Goal: Book appointment/travel/reservation

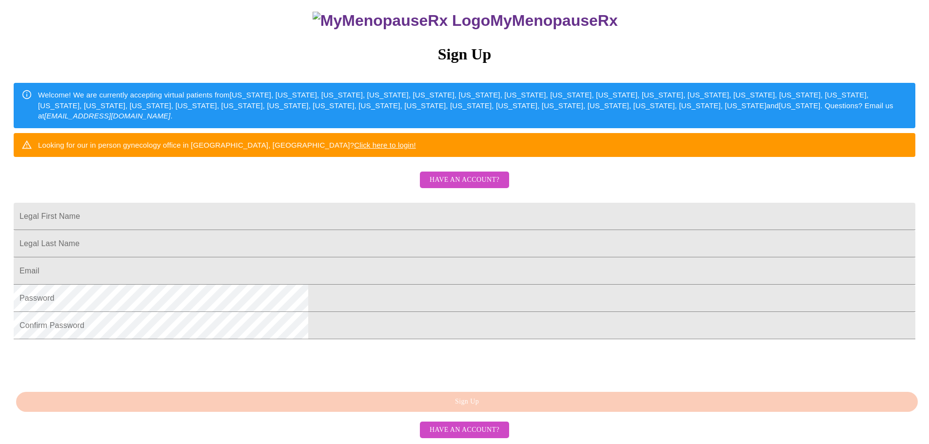
scroll to position [171, 0]
click at [415, 203] on input "Legal First Name" at bounding box center [465, 216] width 902 height 27
type input "Tira"
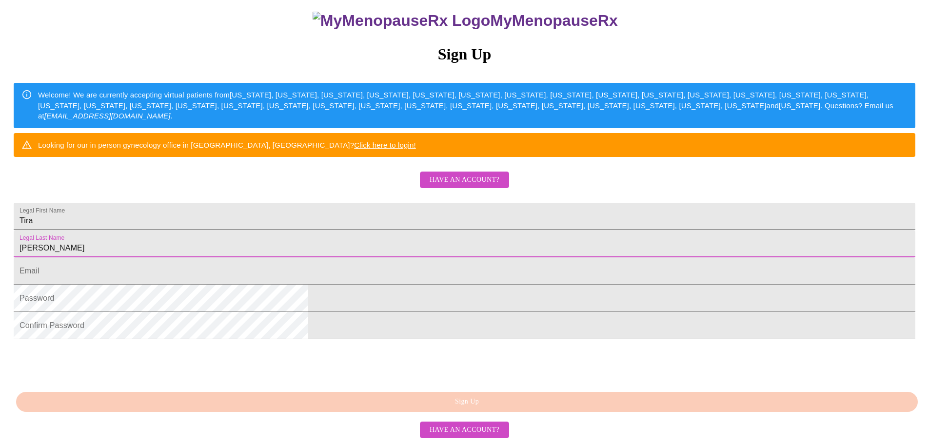
type input "[PERSON_NAME]"
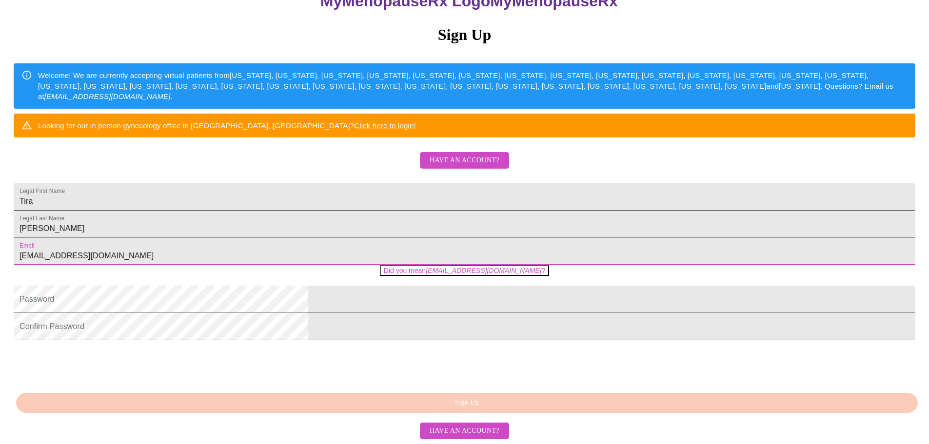
type input "[EMAIL_ADDRESS][DOMAIN_NAME]"
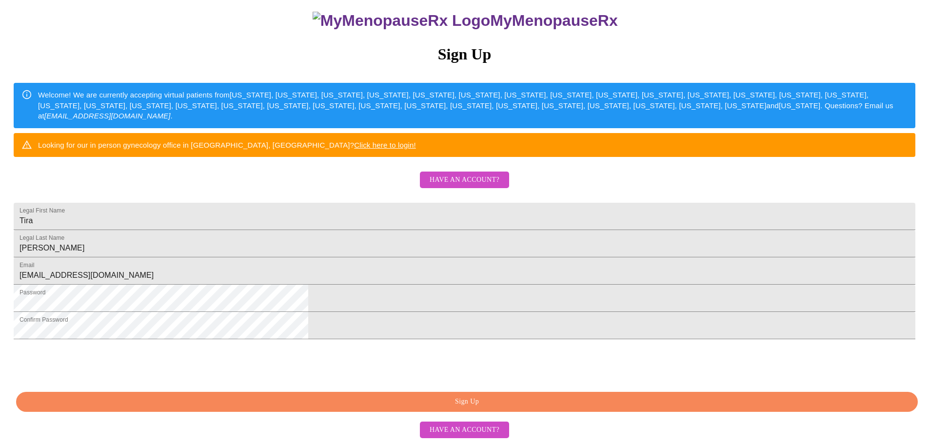
click at [518, 404] on span "Sign Up" at bounding box center [467, 402] width 880 height 12
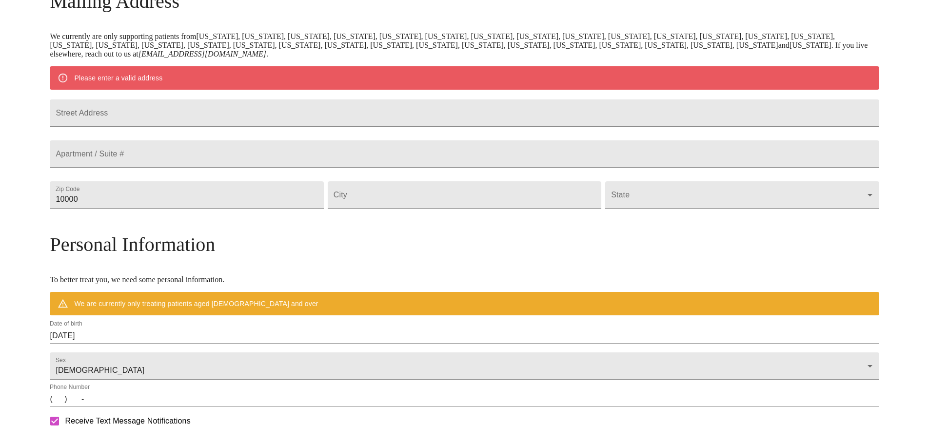
scroll to position [133, 0]
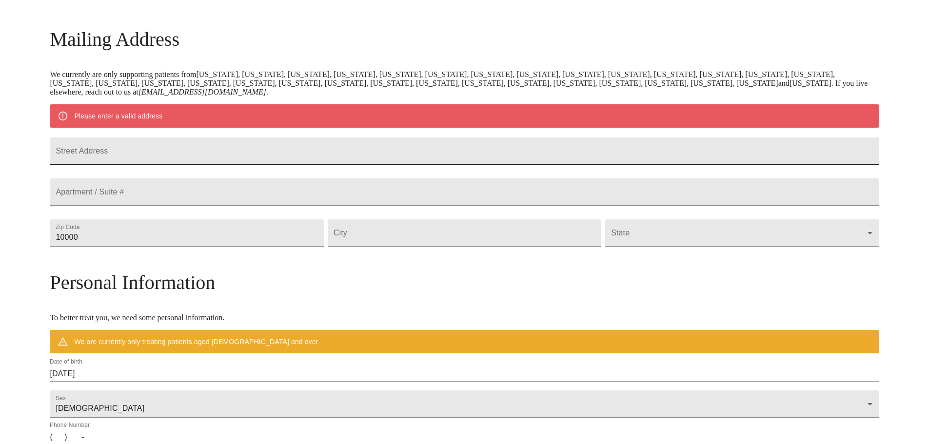
click at [220, 155] on input "Street Address" at bounding box center [464, 151] width 829 height 27
type input "3340 Slate Dr"
type input "30106"
type input "Austell"
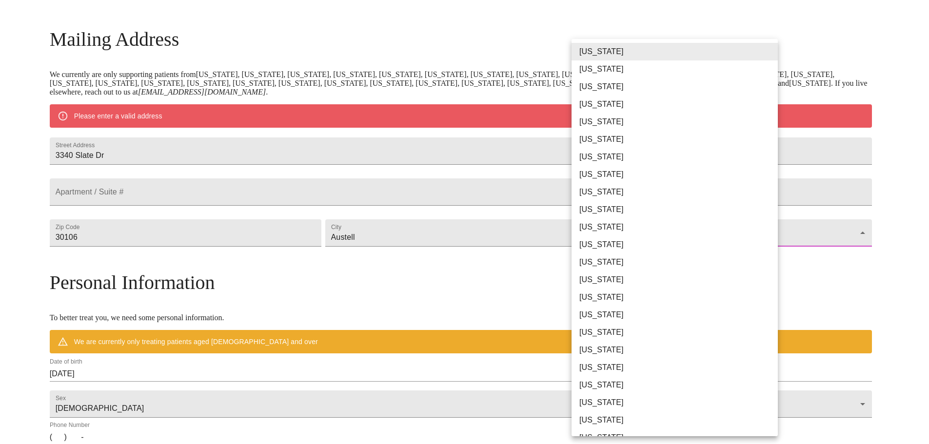
click at [649, 255] on body "MyMenopauseRx Welcome to MyMenopauseRx Since it's your first time here, you'll …" at bounding box center [465, 251] width 922 height 761
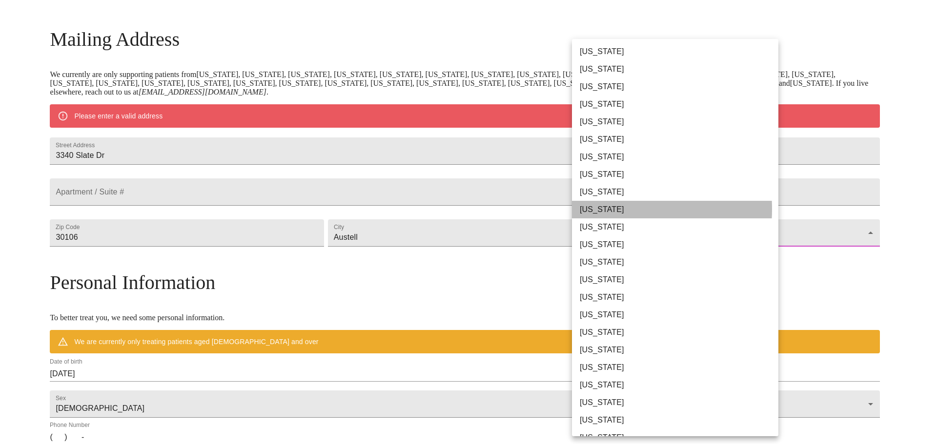
click at [603, 209] on li "[US_STATE]" at bounding box center [679, 210] width 214 height 18
type input "[US_STATE]"
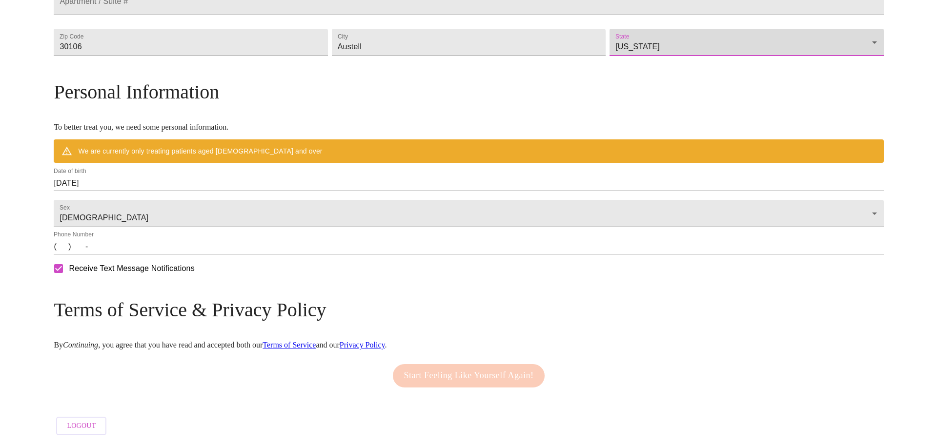
scroll to position [323, 0]
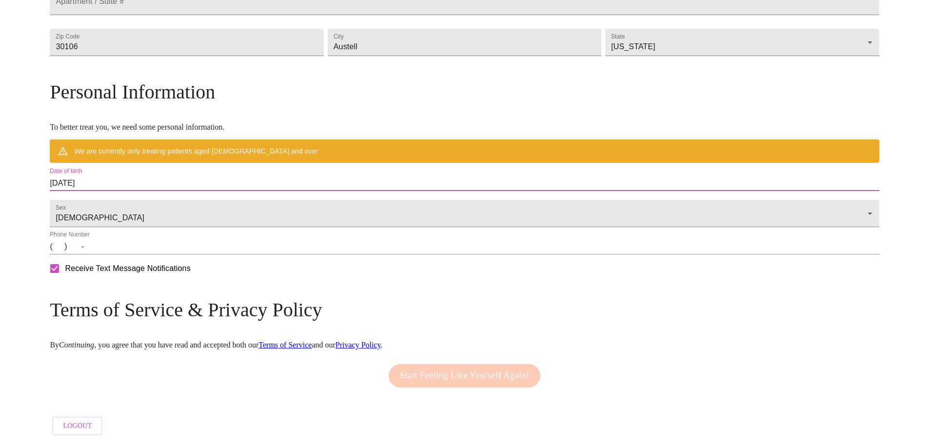
click at [200, 176] on input "[DATE]" at bounding box center [464, 184] width 829 height 16
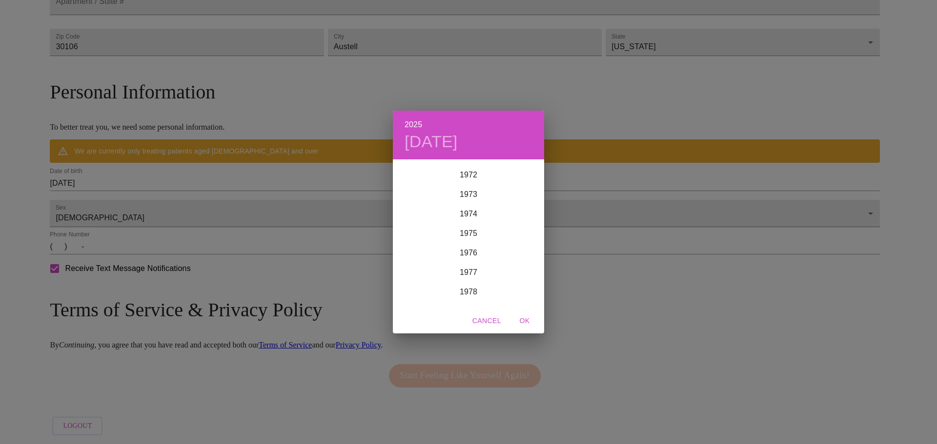
scroll to position [1425, 0]
click at [458, 137] on h4 "[DATE]" at bounding box center [430, 142] width 53 height 20
click at [167, 170] on div "2025 Wed, Sep [DATE] Mon Tue Wed Thu Fri Sat 31 1 2 3 4 5 6 7 8 9 10 11 12 13 1…" at bounding box center [468, 222] width 937 height 444
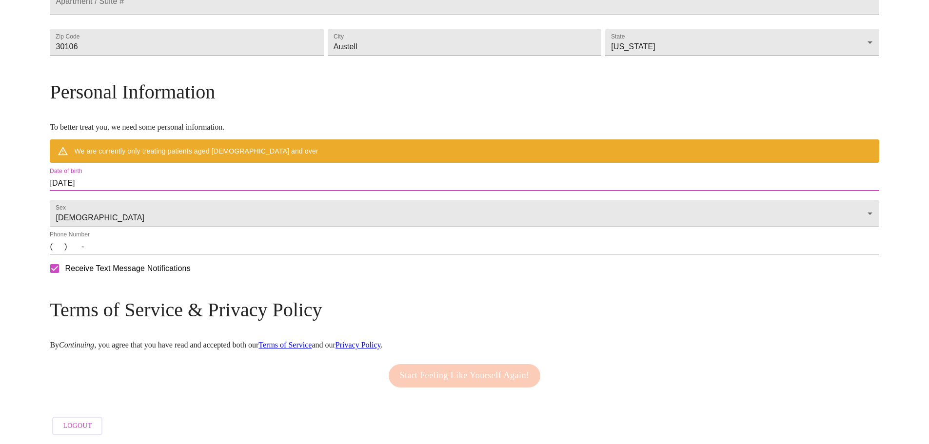
click at [155, 176] on input "[DATE]" at bounding box center [464, 184] width 829 height 16
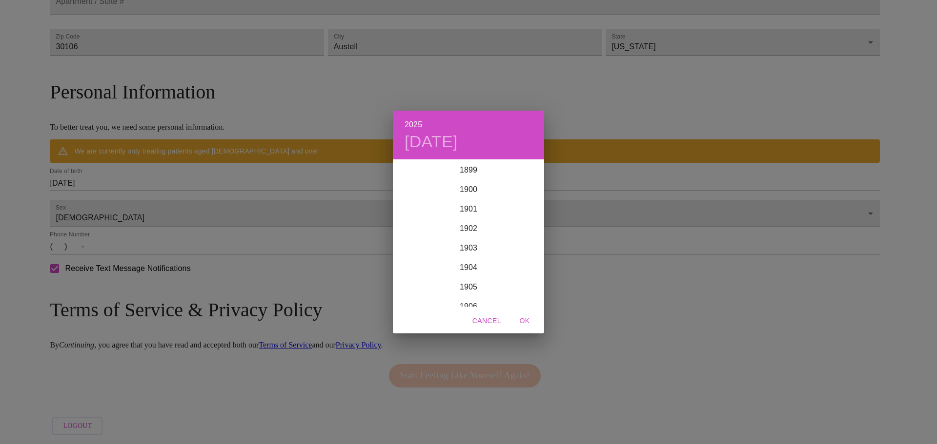
scroll to position [2400, 0]
click at [211, 173] on div "2025 [DATE] 1900 1901 1902 1903 1904 1905 1906 1907 1908 1909 1910 1911 1912 19…" at bounding box center [468, 222] width 937 height 444
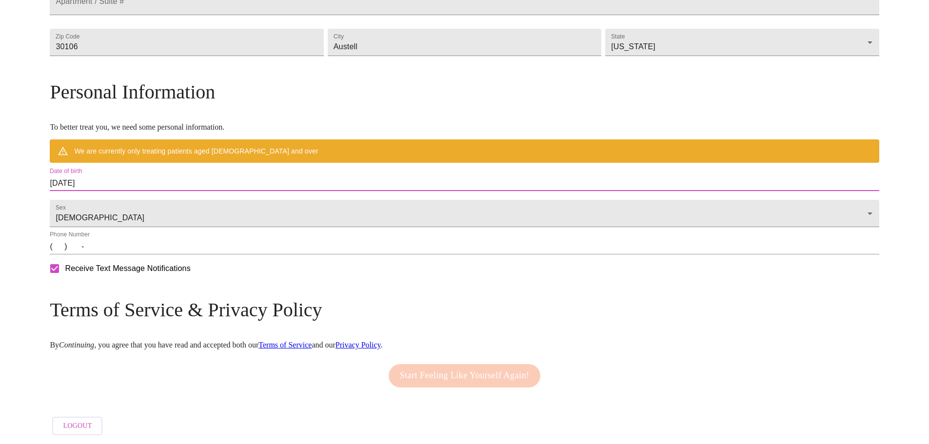
drag, startPoint x: 215, startPoint y: 175, endPoint x: 82, endPoint y: 171, distance: 132.8
click at [82, 171] on div "MyMenopauseRx Welcome to MyMenopauseRx Since it's your first time here, you'll …" at bounding box center [464, 74] width 829 height 732
click at [171, 176] on input "[DATE]" at bounding box center [464, 184] width 829 height 16
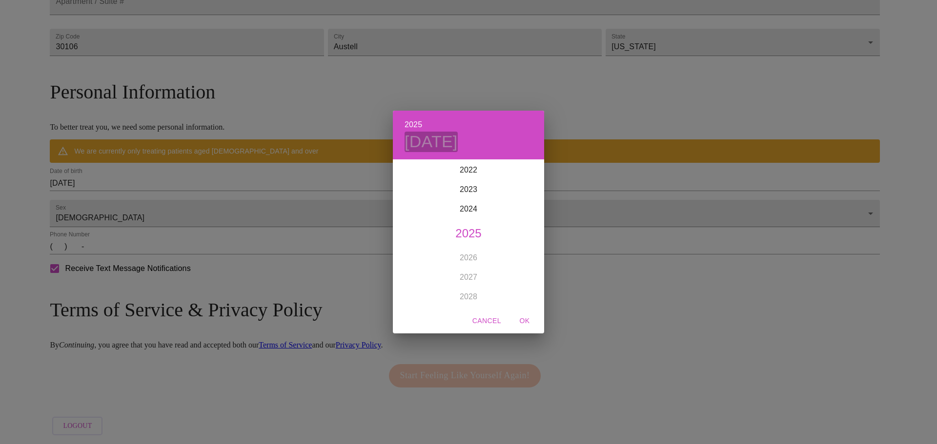
click at [458, 145] on h4 "[DATE]" at bounding box center [430, 142] width 53 height 20
click at [407, 173] on icon "button" at bounding box center [405, 173] width 12 height 12
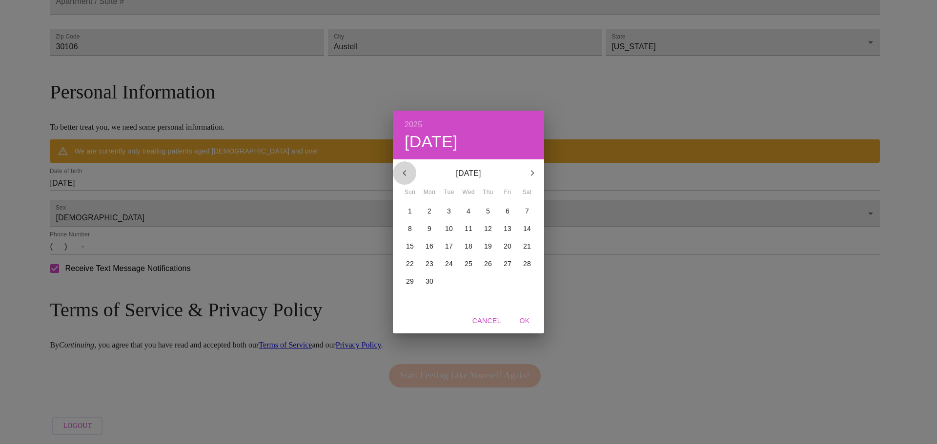
click at [407, 173] on icon "button" at bounding box center [405, 173] width 12 height 12
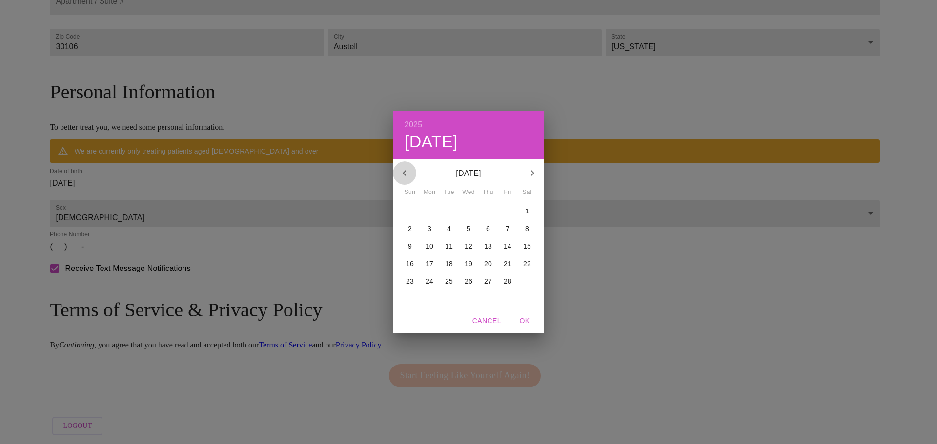
click at [407, 173] on icon "button" at bounding box center [405, 173] width 12 height 12
click at [534, 170] on icon "button" at bounding box center [532, 173] width 12 height 12
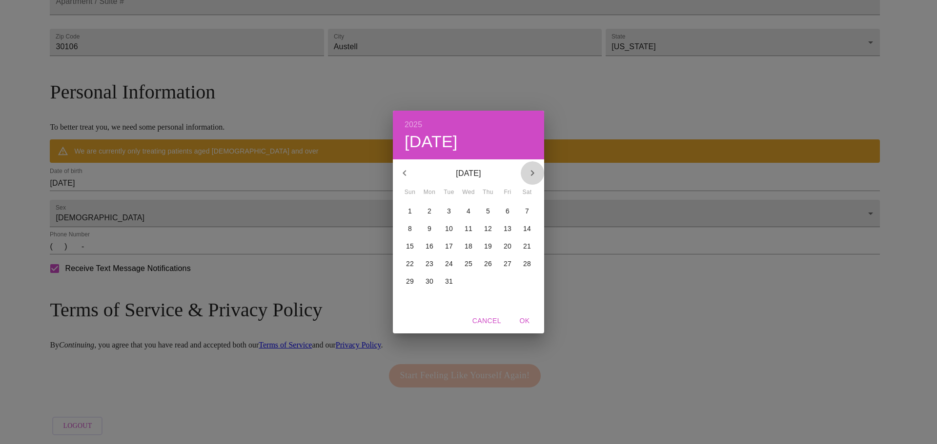
click at [533, 170] on icon "button" at bounding box center [532, 173] width 12 height 12
click at [412, 226] on p "2" at bounding box center [410, 229] width 4 height 10
click at [458, 137] on h4 "[DATE]" at bounding box center [430, 142] width 53 height 20
click at [406, 174] on icon "button" at bounding box center [405, 173] width 12 height 12
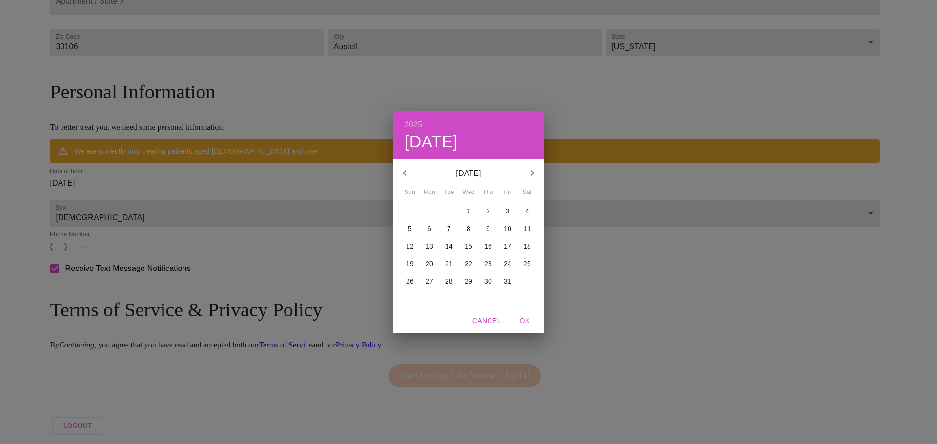
click at [406, 174] on icon "button" at bounding box center [405, 173] width 12 height 12
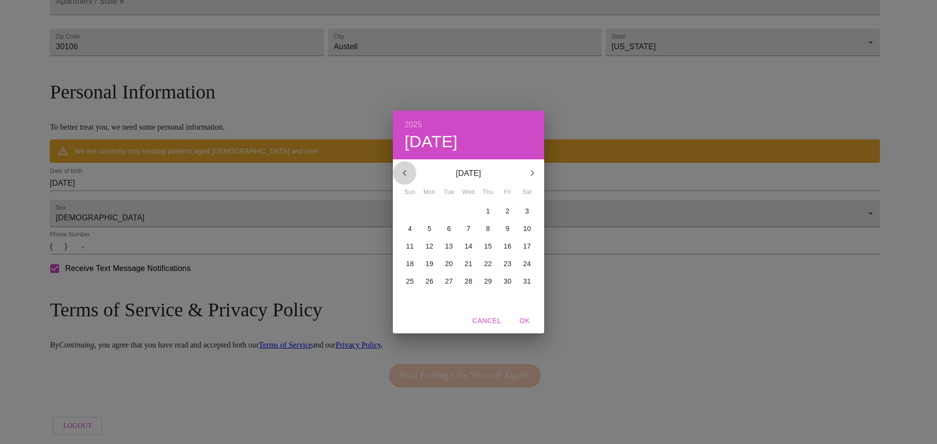
click at [406, 174] on icon "button" at bounding box center [405, 173] width 12 height 12
click at [405, 174] on icon "button" at bounding box center [405, 173] width 12 height 12
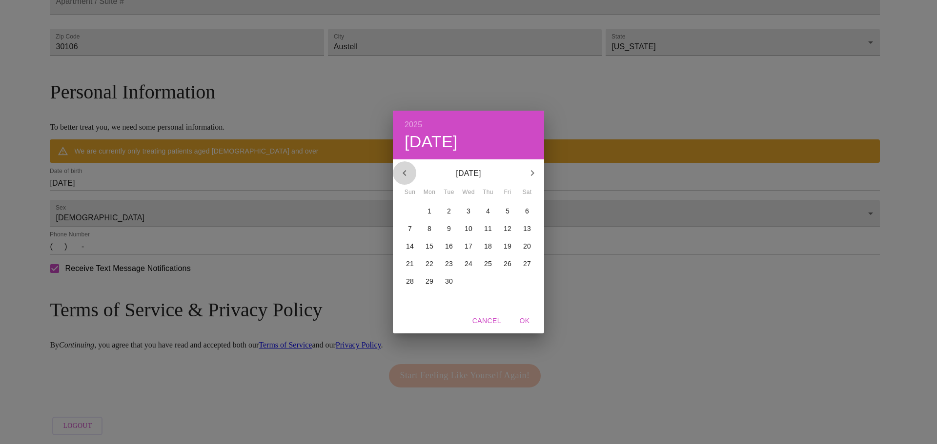
click at [405, 174] on icon "button" at bounding box center [405, 173] width 12 height 12
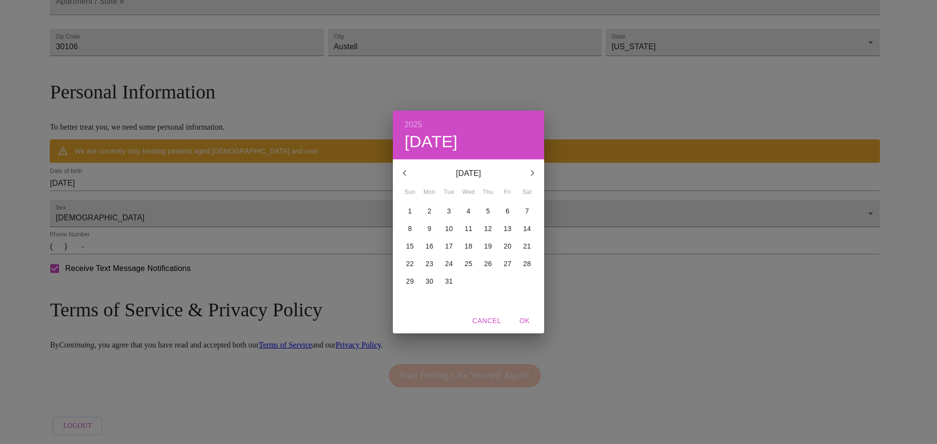
click at [405, 174] on icon "button" at bounding box center [405, 173] width 12 height 12
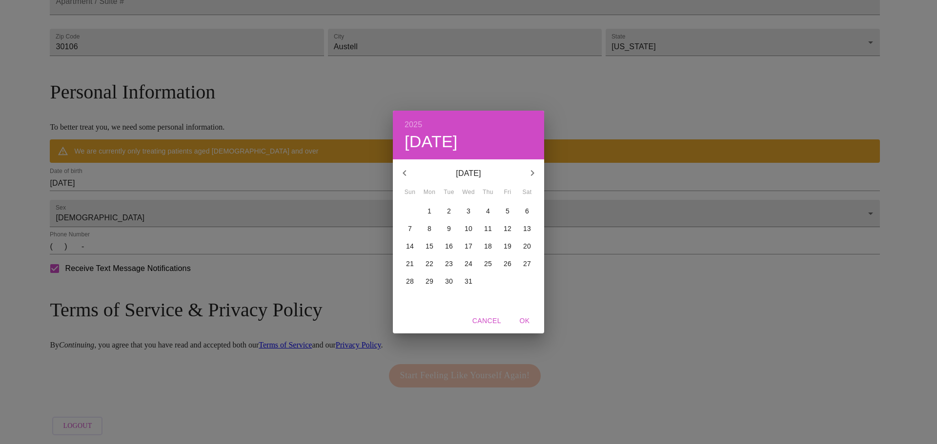
click at [405, 174] on icon "button" at bounding box center [405, 173] width 12 height 12
click at [491, 317] on span "Cancel" at bounding box center [486, 321] width 29 height 12
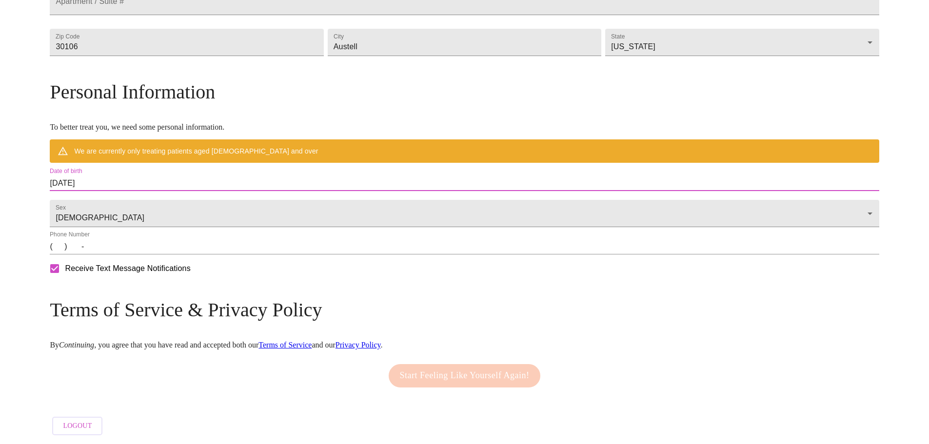
click at [185, 176] on input "[DATE]" at bounding box center [464, 184] width 829 height 16
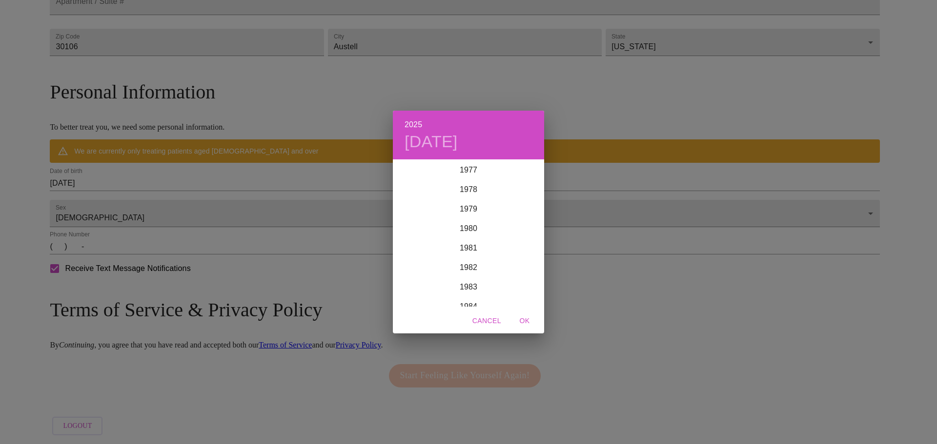
scroll to position [1425, 0]
click at [467, 208] on div "1974" at bounding box center [468, 210] width 151 height 20
click at [467, 177] on div "Feb" at bounding box center [468, 179] width 50 height 37
click at [528, 206] on p "2" at bounding box center [527, 211] width 4 height 10
click at [529, 321] on span "OK" at bounding box center [524, 321] width 23 height 12
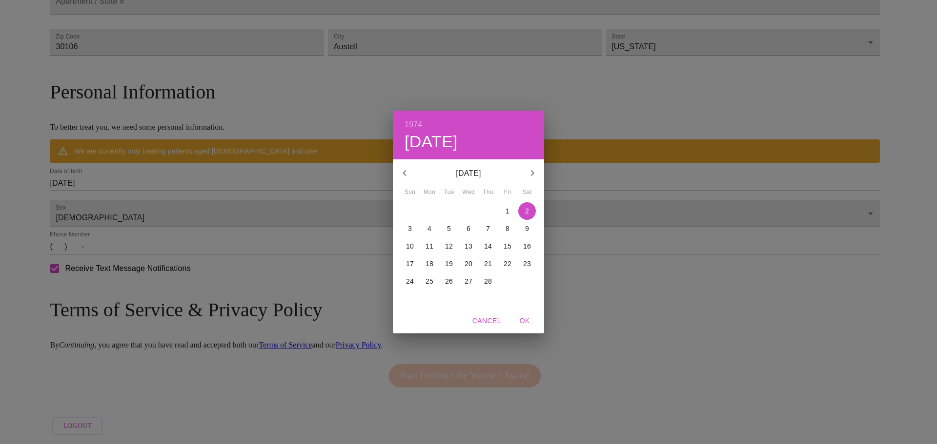
type input "[DATE]"
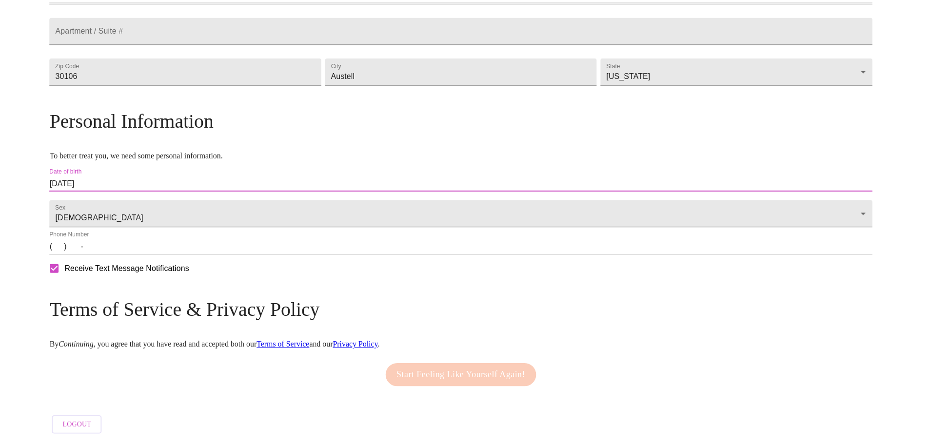
scroll to position [295, 0]
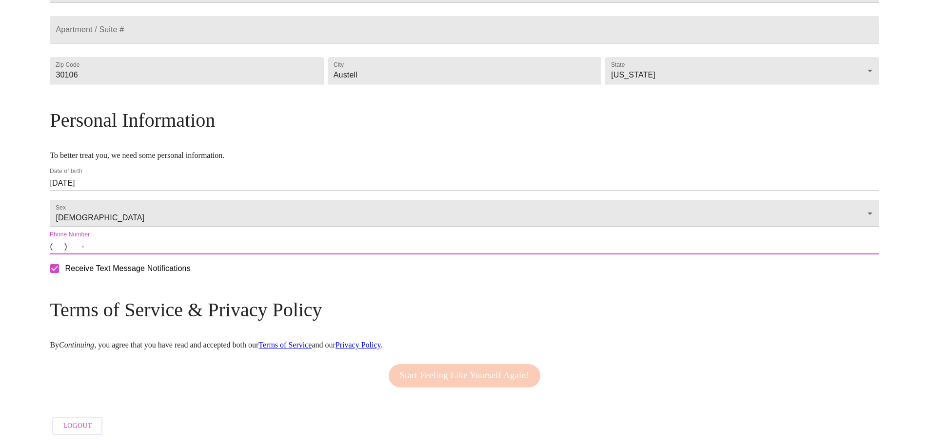
click at [157, 243] on input "(   )    -" at bounding box center [464, 247] width 829 height 16
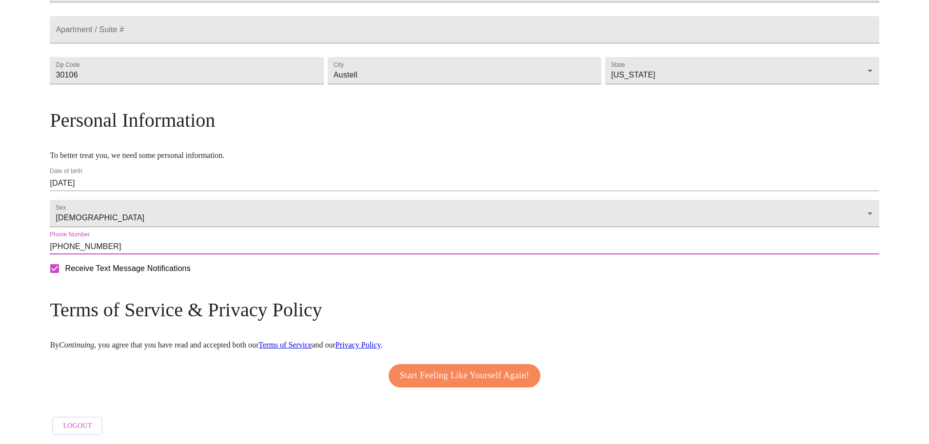
type input "[PHONE_NUMBER]"
click at [435, 371] on span "Start Feeling Like Yourself Again!" at bounding box center [465, 376] width 130 height 16
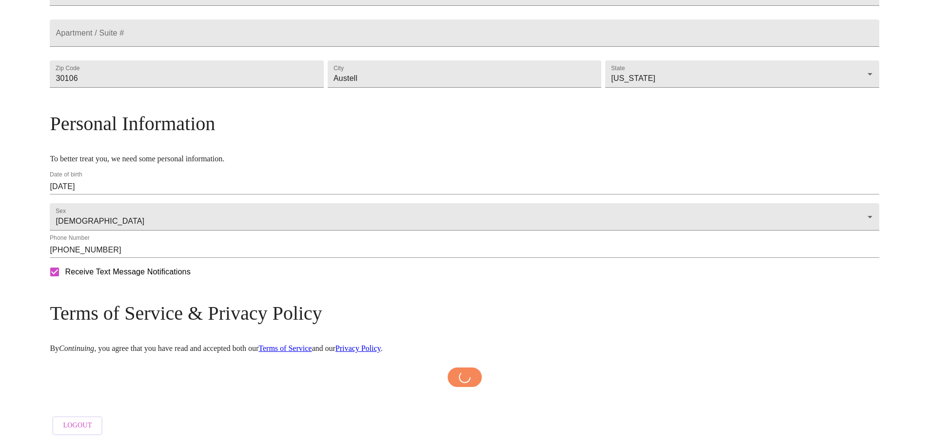
scroll to position [292, 0]
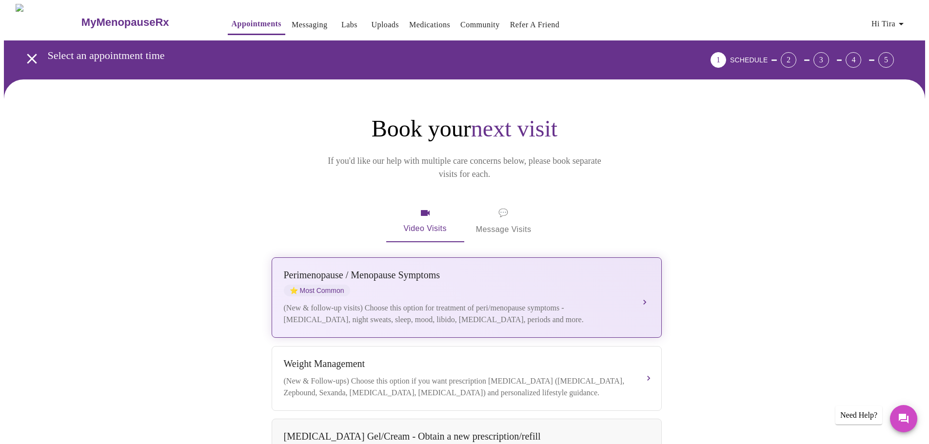
click at [450, 302] on div "(New & follow-up visits) Choose this option for treatment of peri/menopause sym…" at bounding box center [457, 313] width 346 height 23
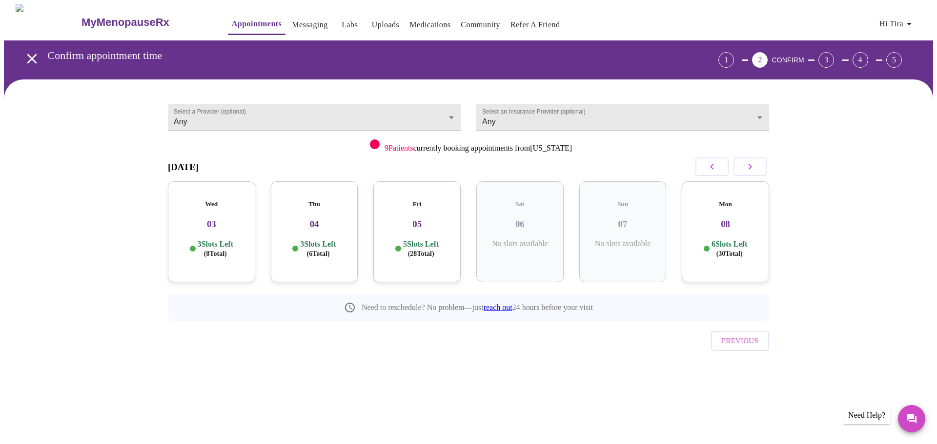
click at [205, 250] on span "( 8 Total)" at bounding box center [215, 253] width 23 height 7
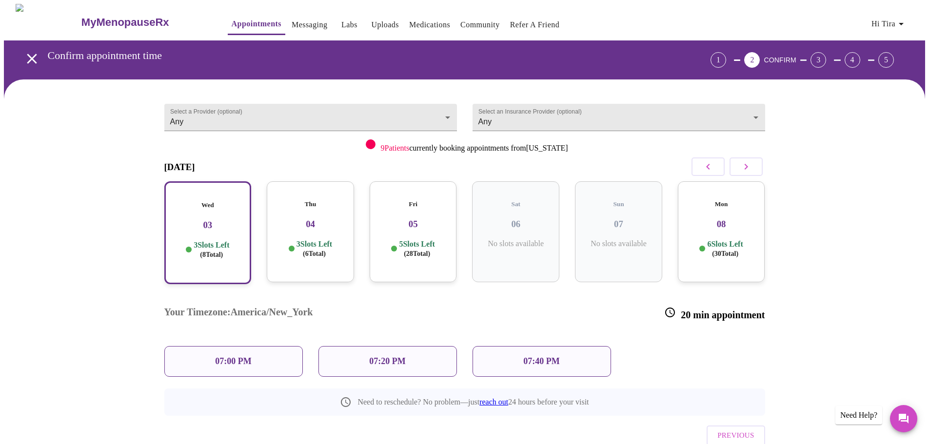
click at [314, 240] on p "3 Slots Left ( 6 Total)" at bounding box center [315, 249] width 36 height 19
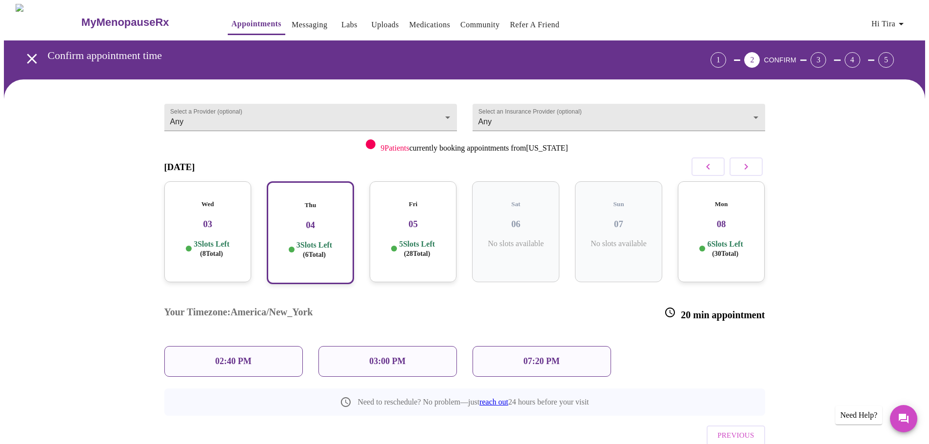
click at [413, 240] on p "5 Slots Left ( 28 Total)" at bounding box center [417, 249] width 36 height 19
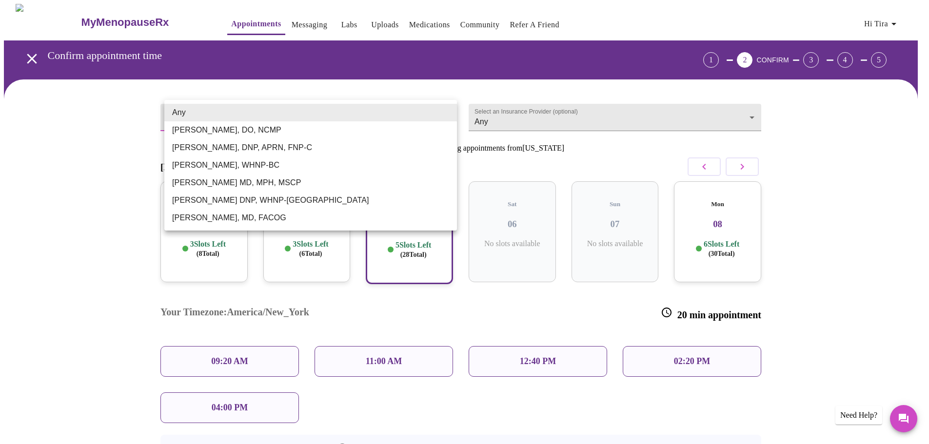
click at [449, 116] on body "MyMenopauseRx Appointments Messaging Labs Uploads Medications Community Refer a…" at bounding box center [465, 272] width 922 height 537
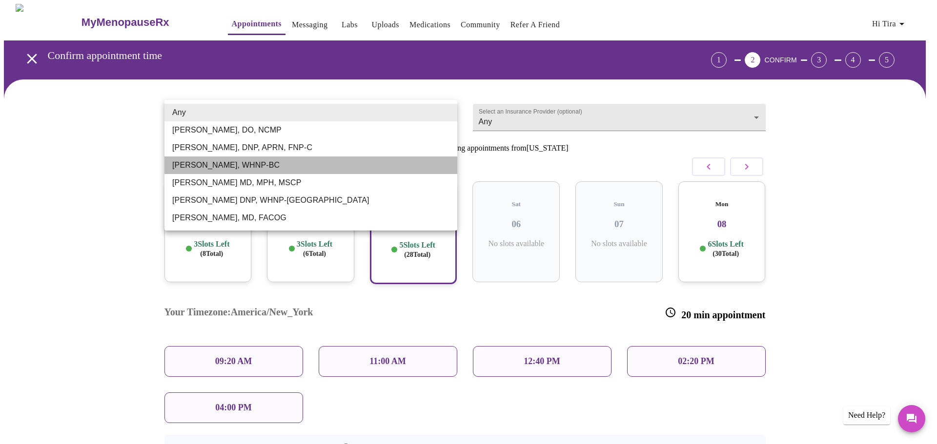
click at [252, 164] on li "[PERSON_NAME], WHNP-BC" at bounding box center [310, 166] width 293 height 18
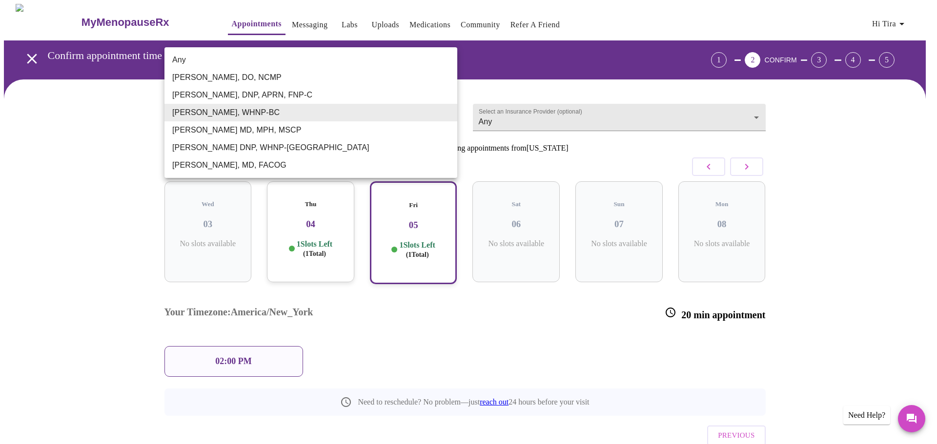
click at [447, 116] on body "MyMenopauseRx Appointments Messaging Labs Uploads Medications Community Refer a…" at bounding box center [468, 249] width 929 height 491
click at [237, 77] on li "[PERSON_NAME], DO, NCMP" at bounding box center [310, 78] width 293 height 18
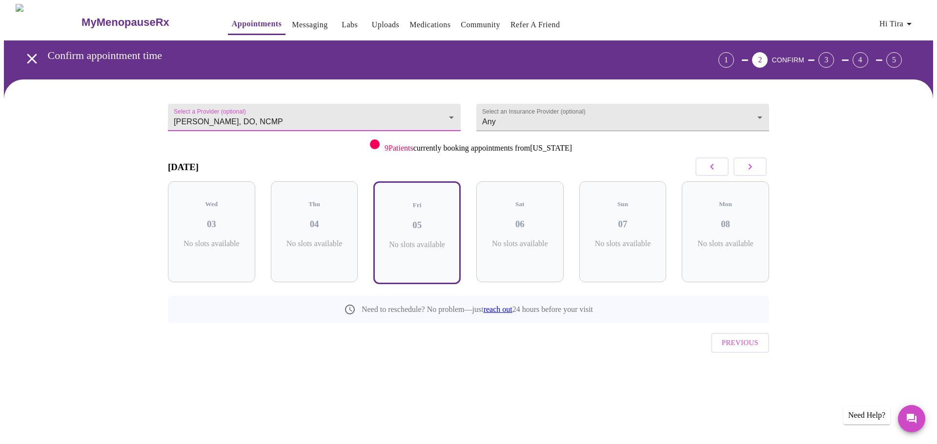
click at [450, 109] on body "MyMenopauseRx Appointments Messaging Labs Uploads Medications Community Refer a…" at bounding box center [468, 203] width 929 height 398
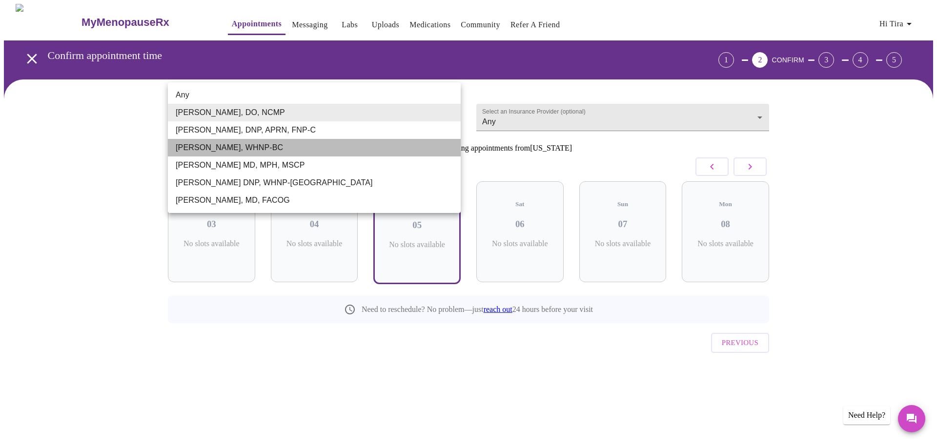
click at [204, 145] on li "[PERSON_NAME], WHNP-BC" at bounding box center [314, 148] width 293 height 18
type input "[PERSON_NAME], WHNP-BC"
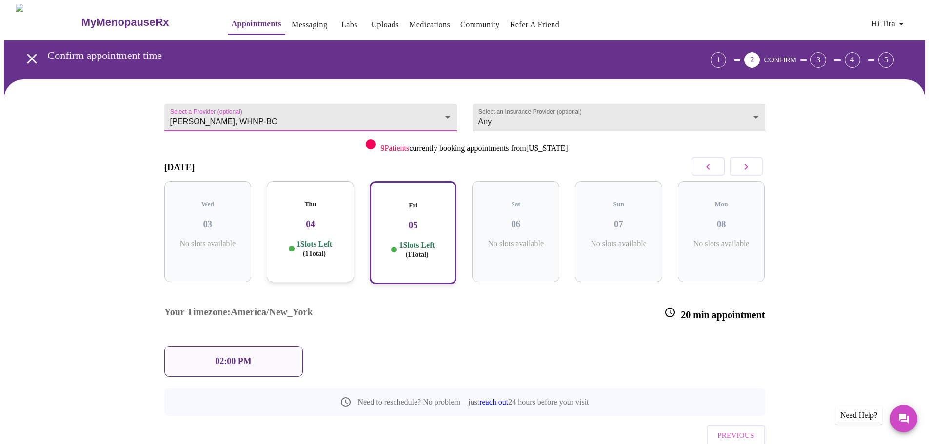
click at [289, 246] on div at bounding box center [292, 249] width 6 height 6
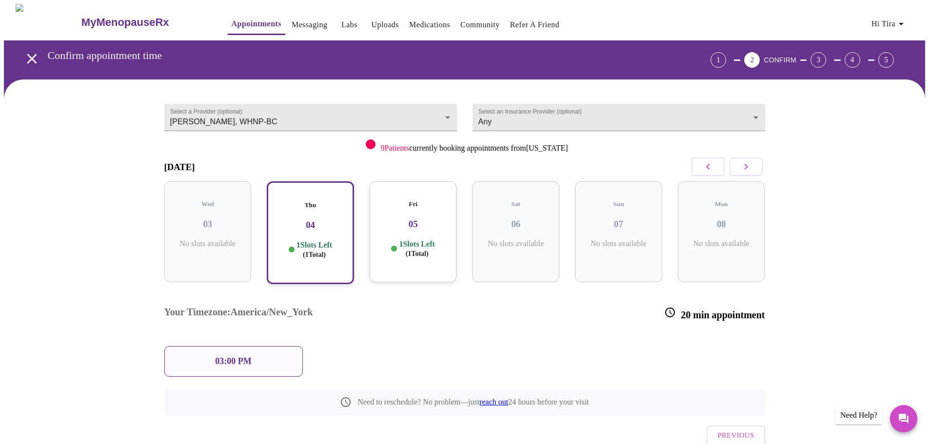
click at [225, 357] on p "03:00 PM" at bounding box center [233, 362] width 36 height 10
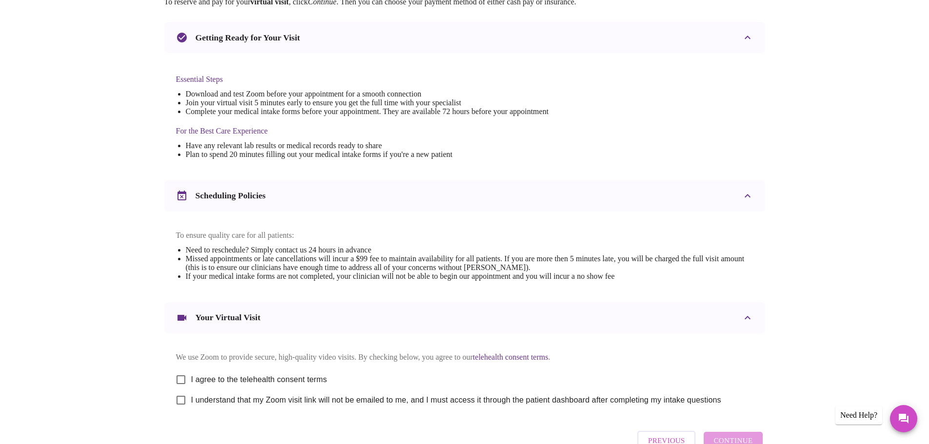
scroll to position [263, 0]
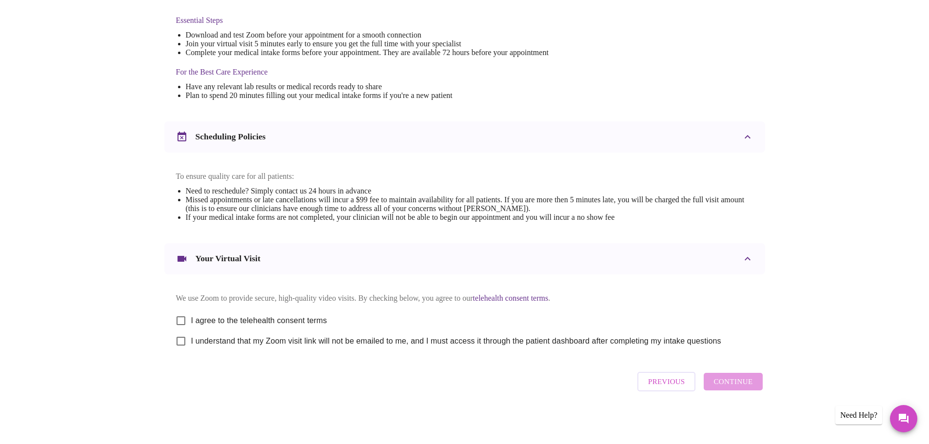
click at [185, 316] on input "I agree to the telehealth consent terms" at bounding box center [181, 321] width 20 height 20
checkbox input "true"
click at [180, 336] on input "I understand that my Zoom visit link will not be emailed to me, and I must acce…" at bounding box center [181, 341] width 20 height 20
checkbox input "true"
click at [741, 385] on span "Continue" at bounding box center [733, 382] width 39 height 13
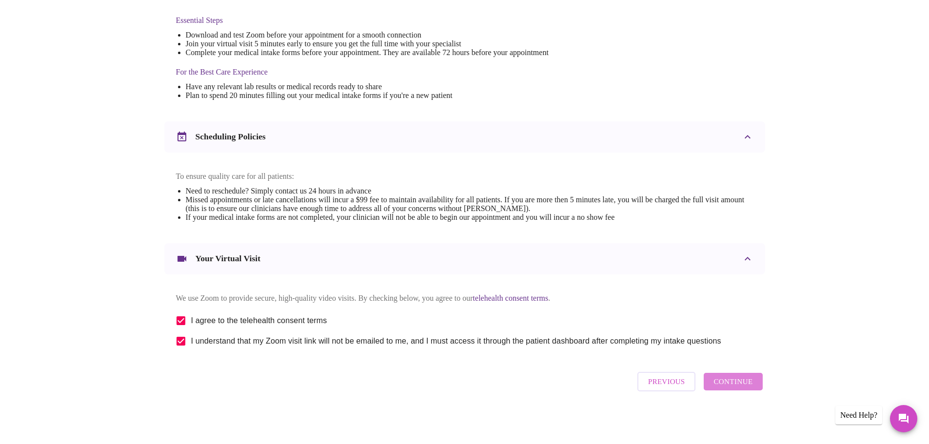
scroll to position [0, 0]
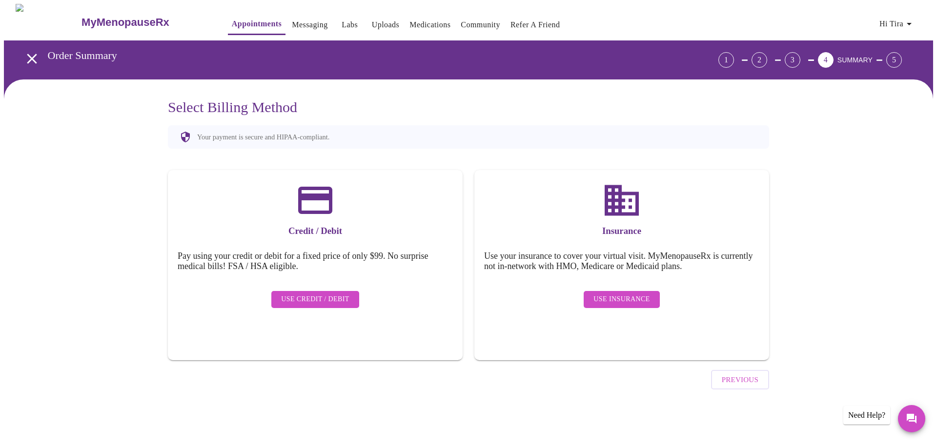
click at [610, 294] on span "Use Insurance" at bounding box center [621, 300] width 56 height 12
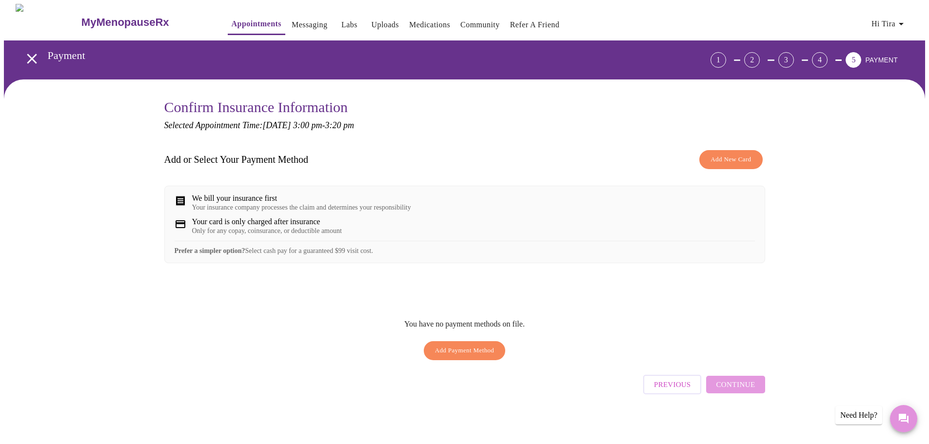
click at [906, 417] on icon "Messages" at bounding box center [904, 419] width 10 height 10
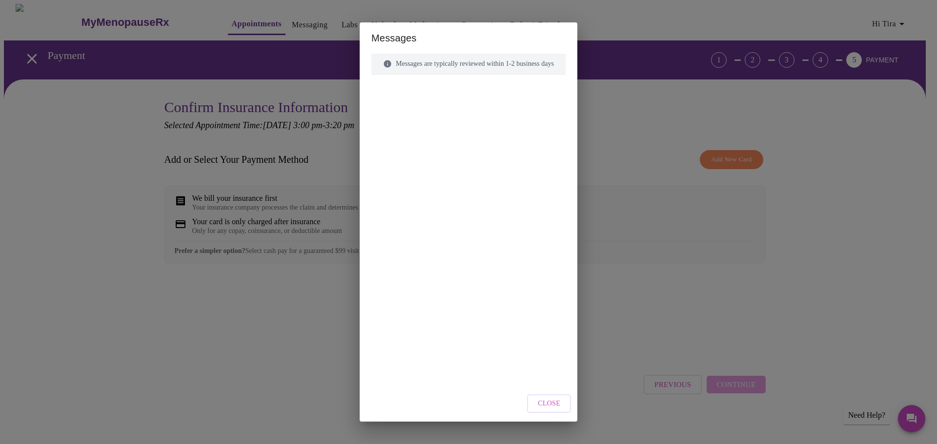
click at [558, 408] on span "Close" at bounding box center [549, 404] width 22 height 12
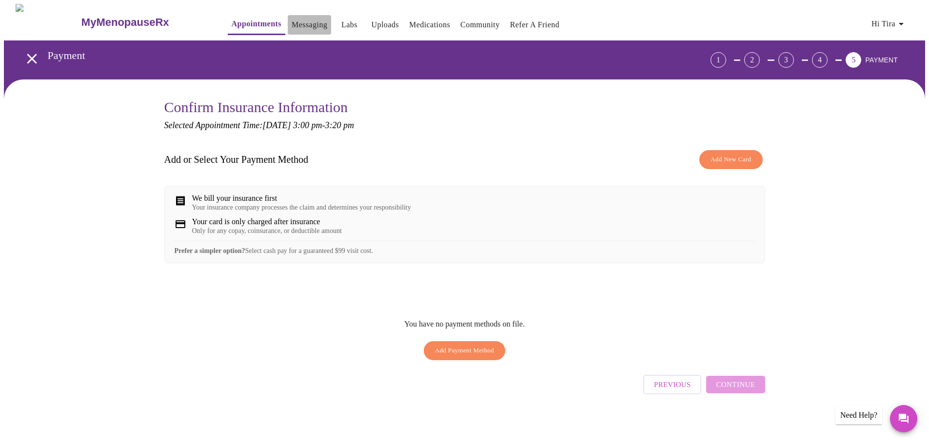
click at [292, 20] on link "Messaging" at bounding box center [310, 25] width 36 height 14
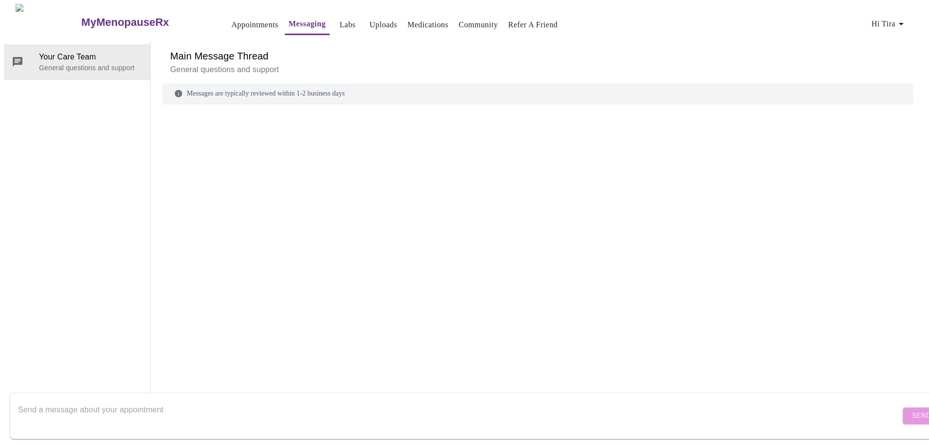
click at [407, 19] on link "Medications" at bounding box center [427, 25] width 41 height 14
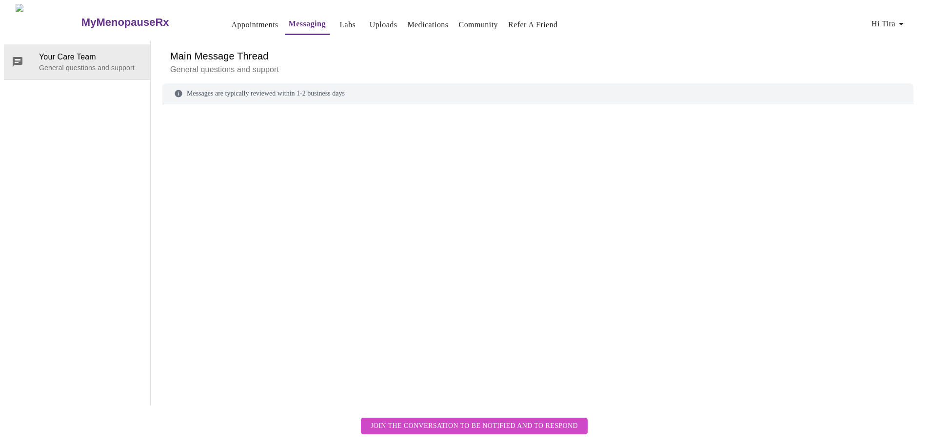
scroll to position [37, 0]
